Goal: Check status

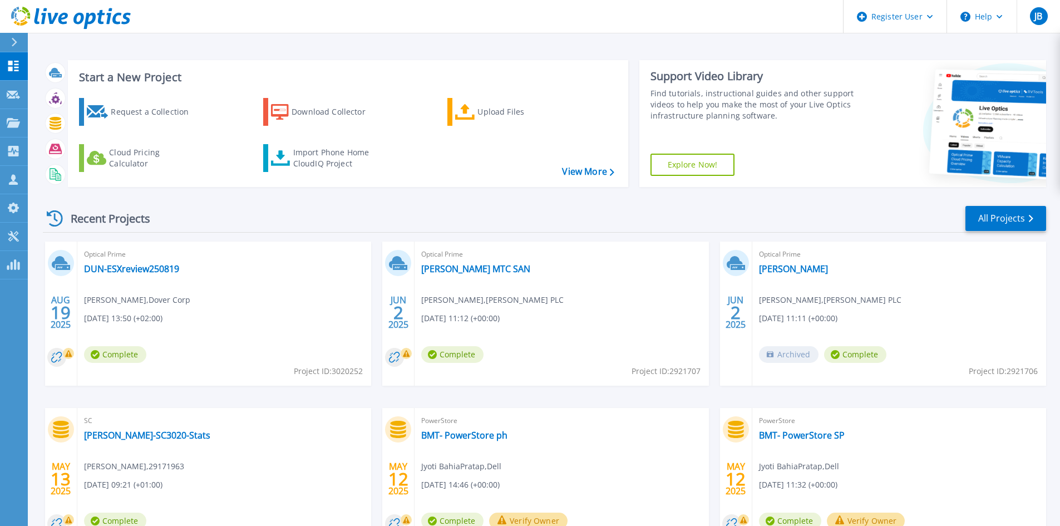
click at [342, 260] on span "Optical Prime" at bounding box center [224, 254] width 280 height 12
click at [166, 270] on link "DUN-ESXreview250819" at bounding box center [131, 268] width 95 height 11
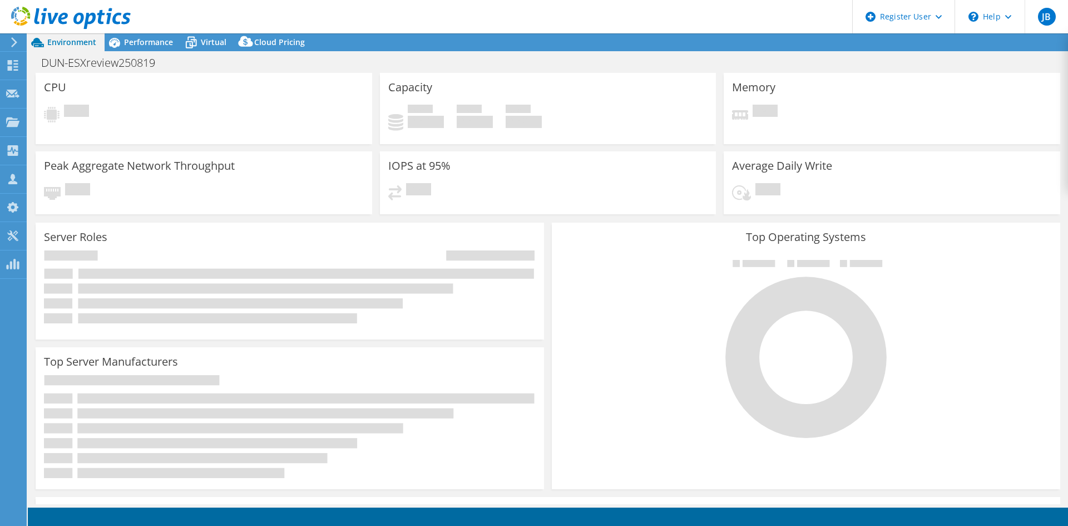
select select "USD"
select select "EULondon"
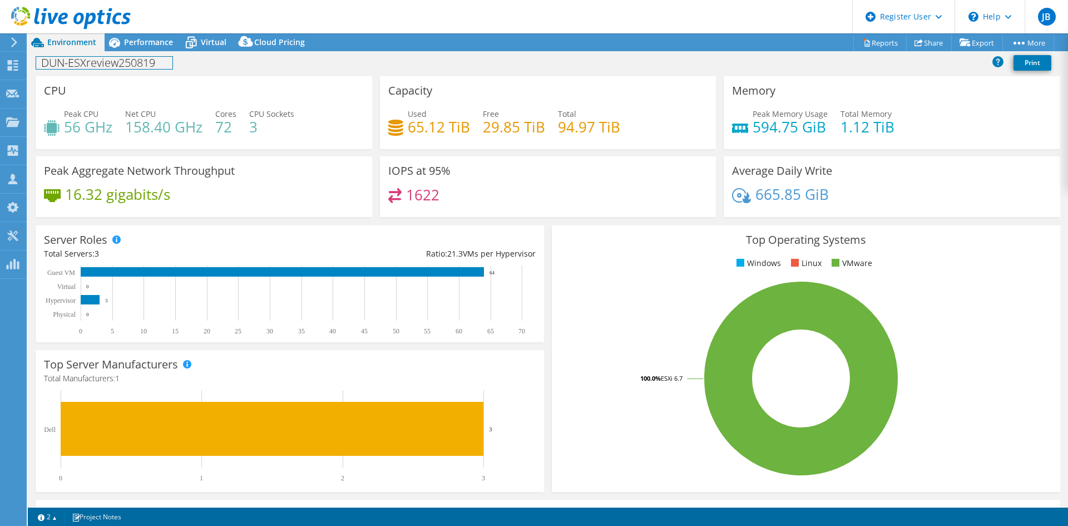
click at [146, 51] on div "DUN-ESXreview250819 Print" at bounding box center [548, 63] width 1041 height 25
click at [146, 45] on span "Performance" at bounding box center [148, 42] width 49 height 11
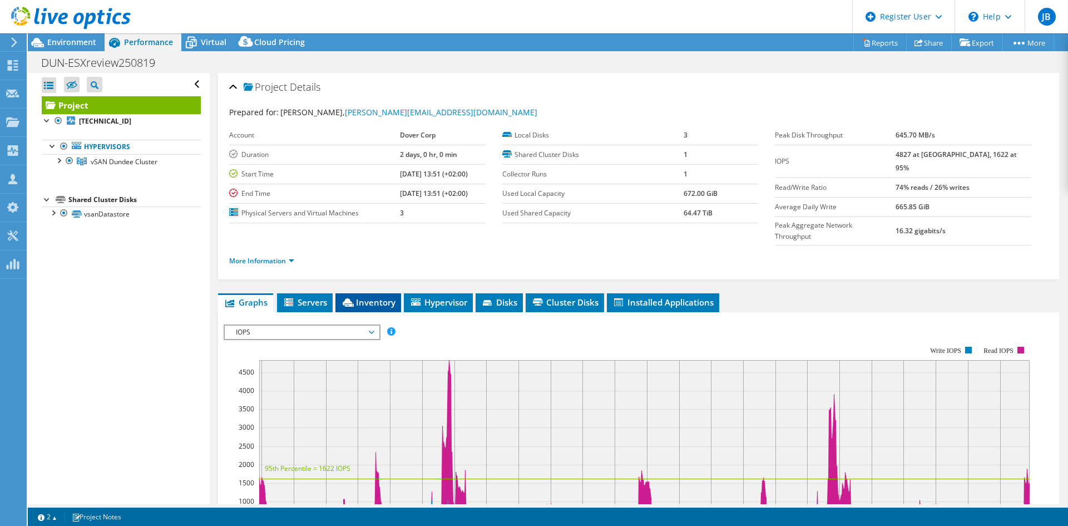
click at [373, 297] on span "Inventory" at bounding box center [368, 302] width 55 height 11
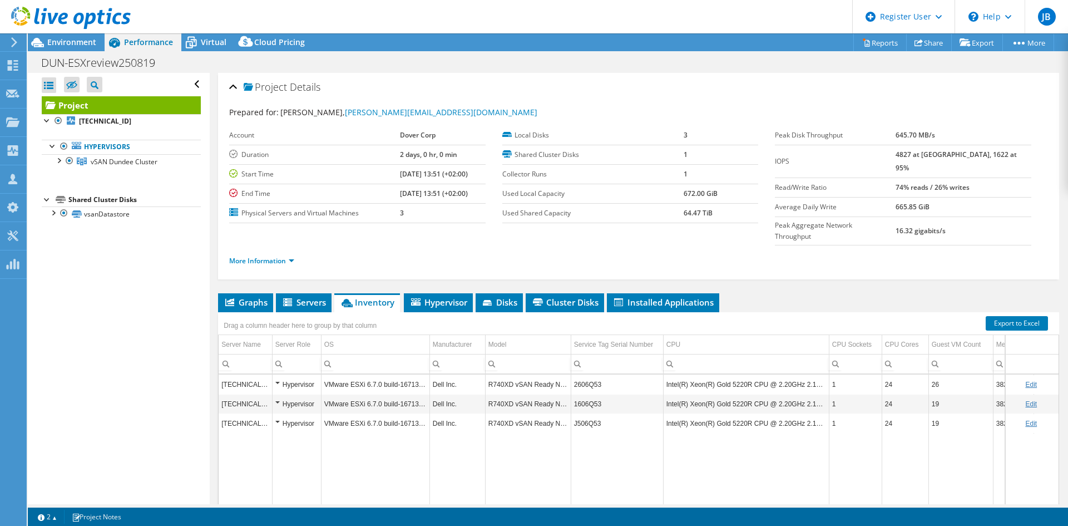
click at [678, 506] on div "Project Actions Project Actions Reports Share Export vSAN ReadyNode Sizer" at bounding box center [548, 279] width 1041 height 492
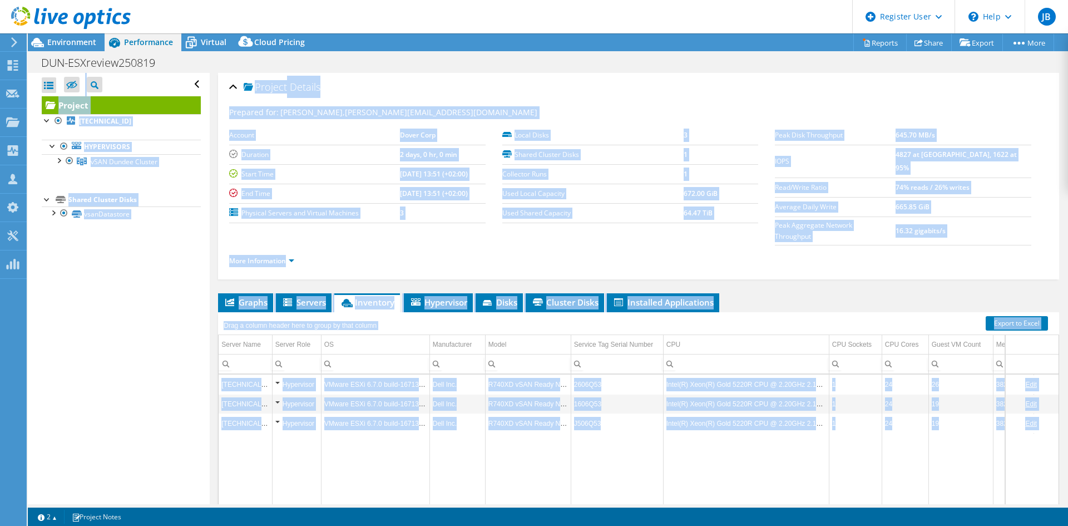
drag, startPoint x: 669, startPoint y: 506, endPoint x: 764, endPoint y: 510, distance: 94.7
click at [759, 511] on div "This project has been archived. No changes can be made, and graphs and summary …" at bounding box center [548, 279] width 1041 height 492
click at [847, 455] on td "Data grid" at bounding box center [855, 490] width 53 height 115
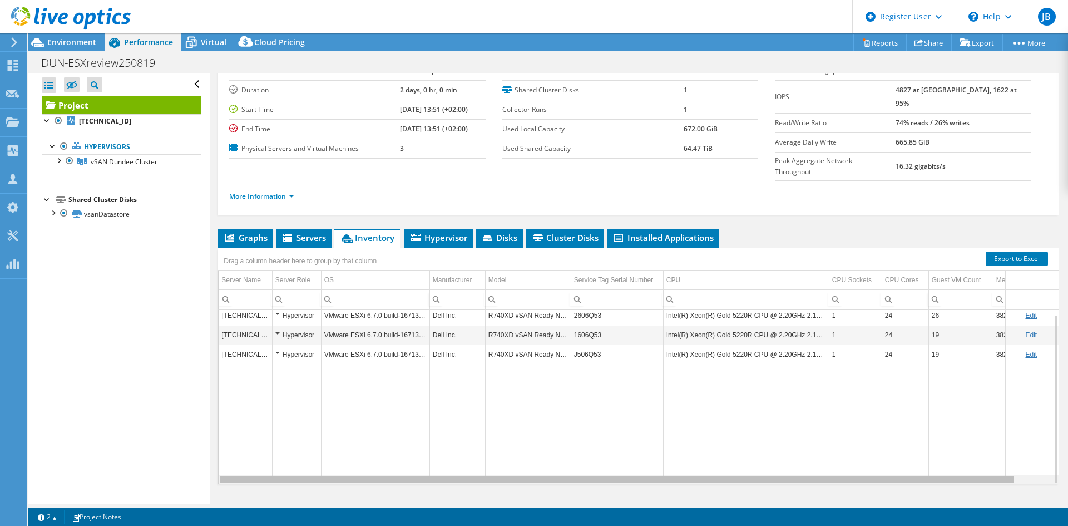
scroll to position [0, 37]
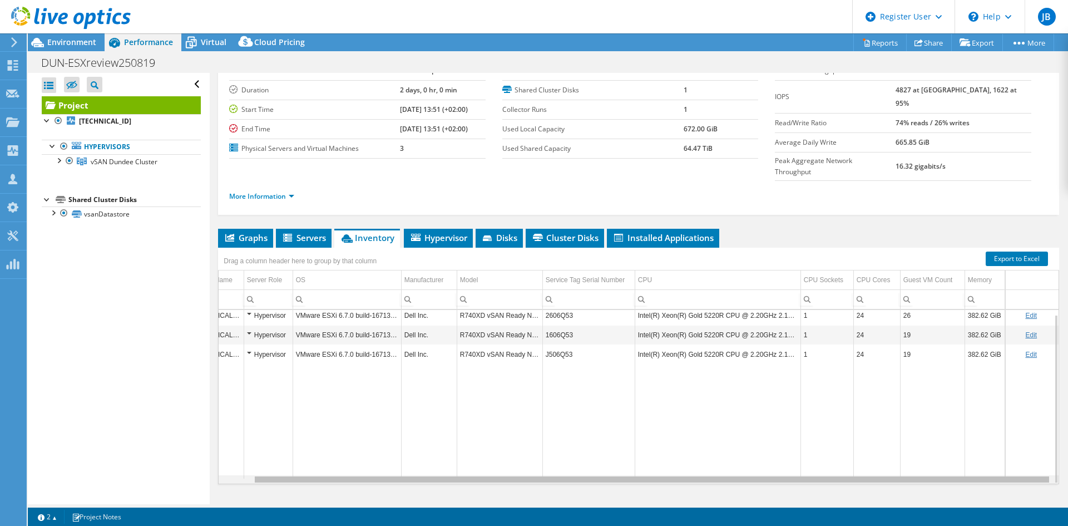
drag, startPoint x: 961, startPoint y: 461, endPoint x: 1064, endPoint y: 460, distance: 103.0
click at [1064, 460] on body "JB Dell User Jyoti BahiaPratap [EMAIL_ADDRESS][DOMAIN_NAME] Dell My Profile Log…" at bounding box center [534, 263] width 1068 height 526
